Goal: Task Accomplishment & Management: Manage account settings

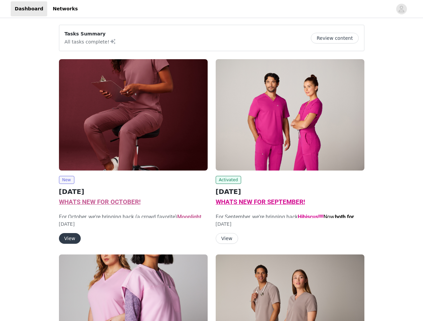
click at [211, 161] on div "Activated [DATE] WHATS NEW FOR SEPTEMBER! For September, we're bringing back Hi…" at bounding box center [289, 152] width 157 height 195
click at [211, 9] on div at bounding box center [237, 8] width 310 height 15
click at [401, 9] on icon "avatar" at bounding box center [401, 9] width 6 height 11
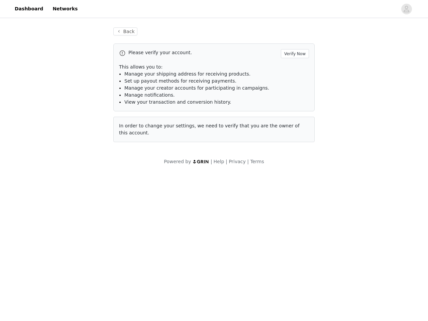
click at [133, 115] on div "Please verify your account. Verify Now This allows you to: Manage your shipping…" at bounding box center [213, 93] width 201 height 99
click at [66, 180] on body "Dashboard Networks Back Please verify your account. Verify Now This allows you …" at bounding box center [214, 160] width 428 height 321
click at [69, 239] on body "Dashboard Networks Back Please verify your account. Verify Now This allows you …" at bounding box center [214, 160] width 428 height 321
